Goal: Navigation & Orientation: Find specific page/section

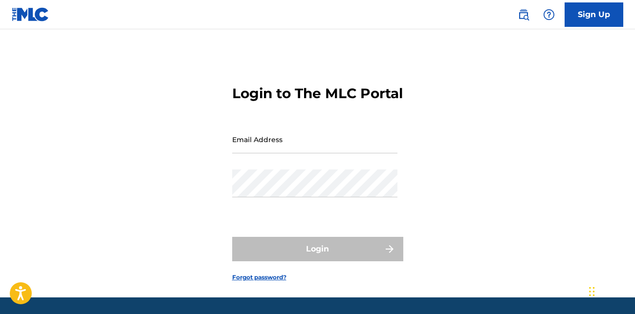
type input "[PERSON_NAME][EMAIL_ADDRESS][DOMAIN_NAME]"
click at [310, 262] on div "Login" at bounding box center [317, 249] width 171 height 24
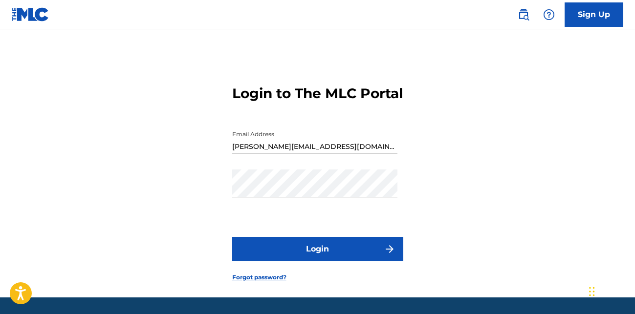
click at [312, 262] on button "Login" at bounding box center [317, 249] width 171 height 24
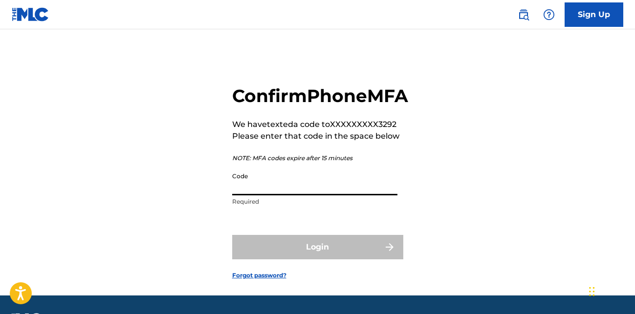
click at [299, 196] on input "Code" at bounding box center [314, 182] width 165 height 28
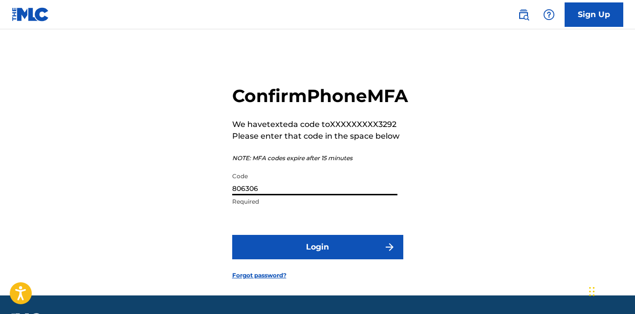
type input "806306"
click at [232, 235] on button "Login" at bounding box center [317, 247] width 171 height 24
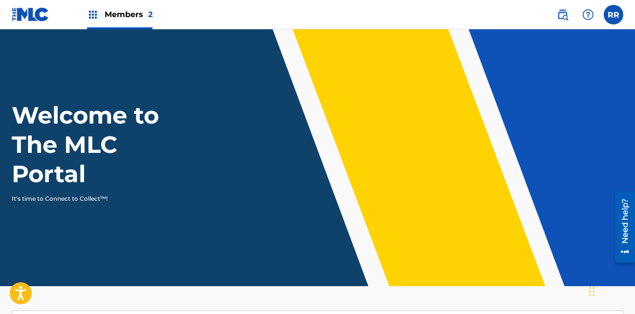
click at [124, 8] on div "Members 2" at bounding box center [120, 14] width 66 height 29
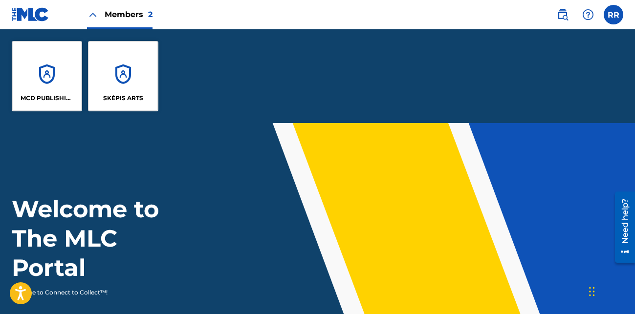
click at [132, 88] on div "SKÈPIS ARTS" at bounding box center [123, 76] width 70 height 70
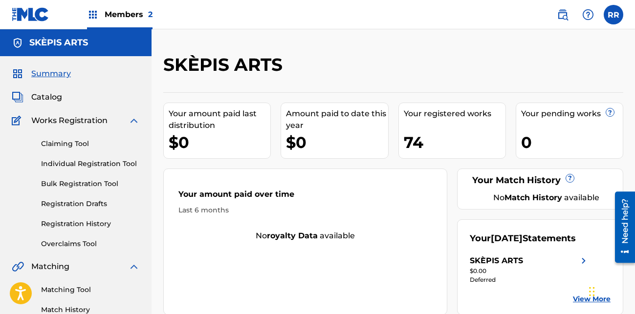
click at [128, 19] on span "Members 2" at bounding box center [129, 14] width 48 height 11
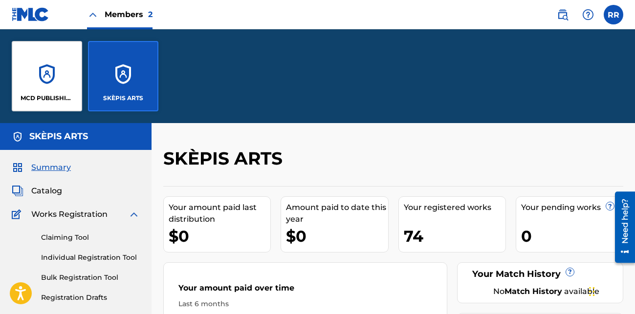
click at [62, 84] on div "MCD PUBLISHING" at bounding box center [47, 76] width 70 height 70
